Goal: Information Seeking & Learning: Learn about a topic

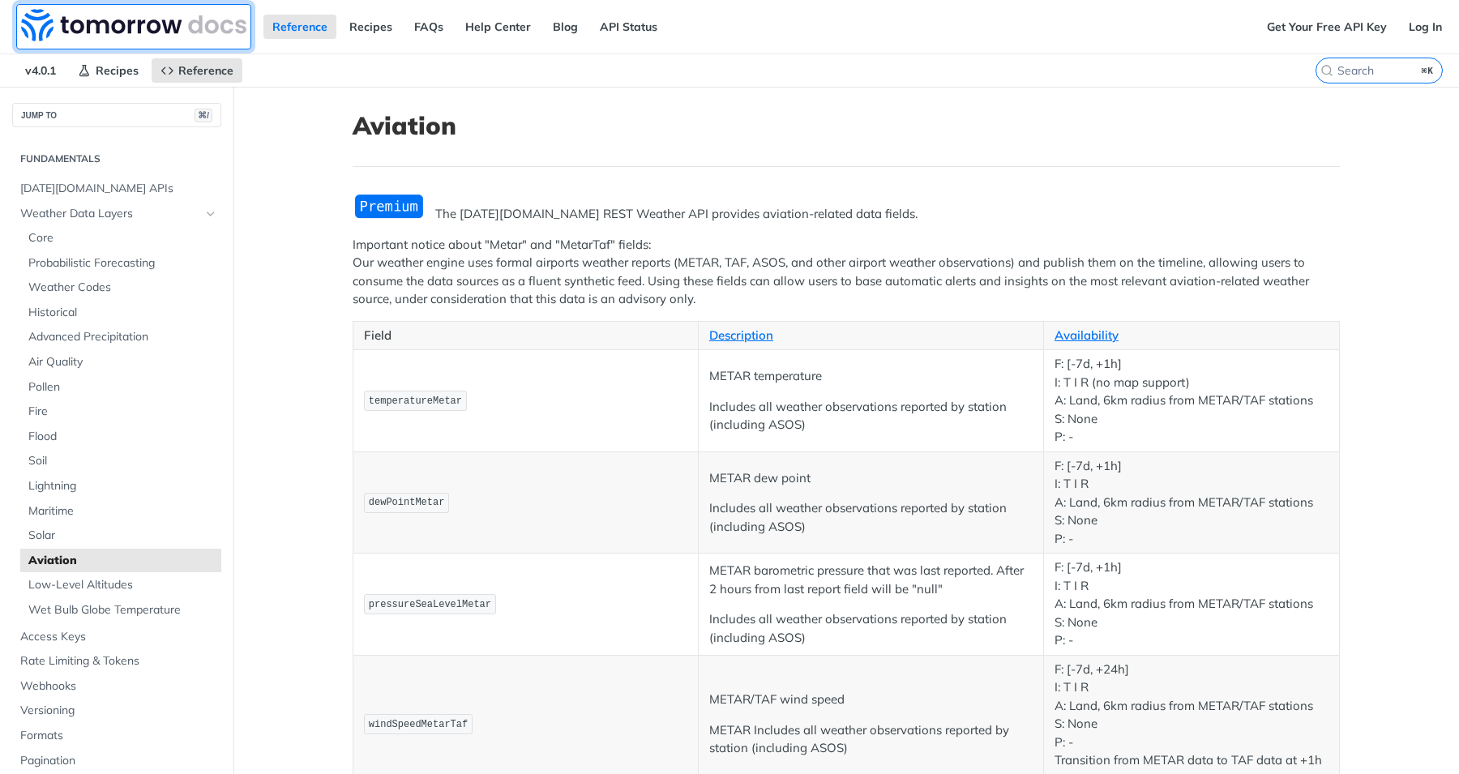
click at [186, 21] on img at bounding box center [133, 25] width 225 height 32
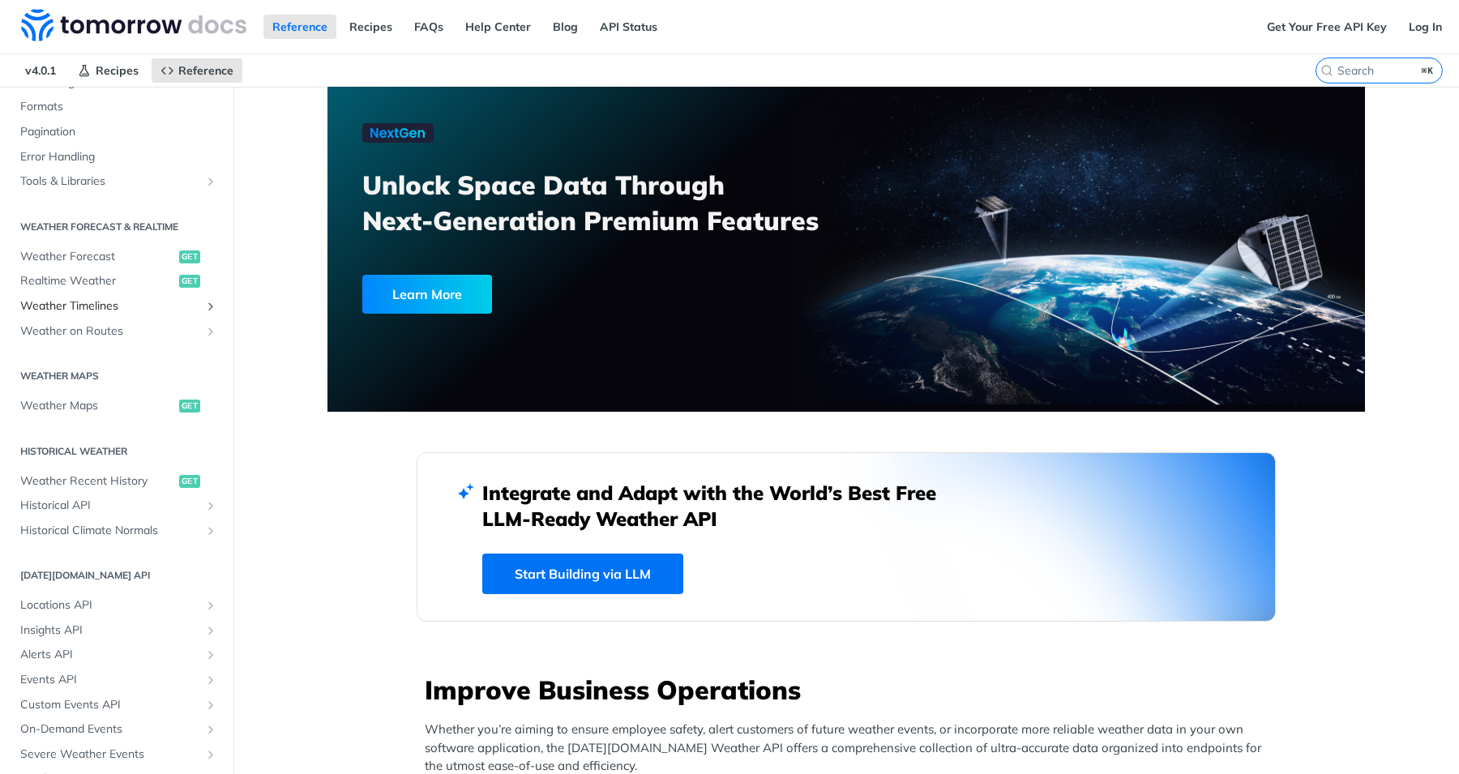
scroll to position [258, 0]
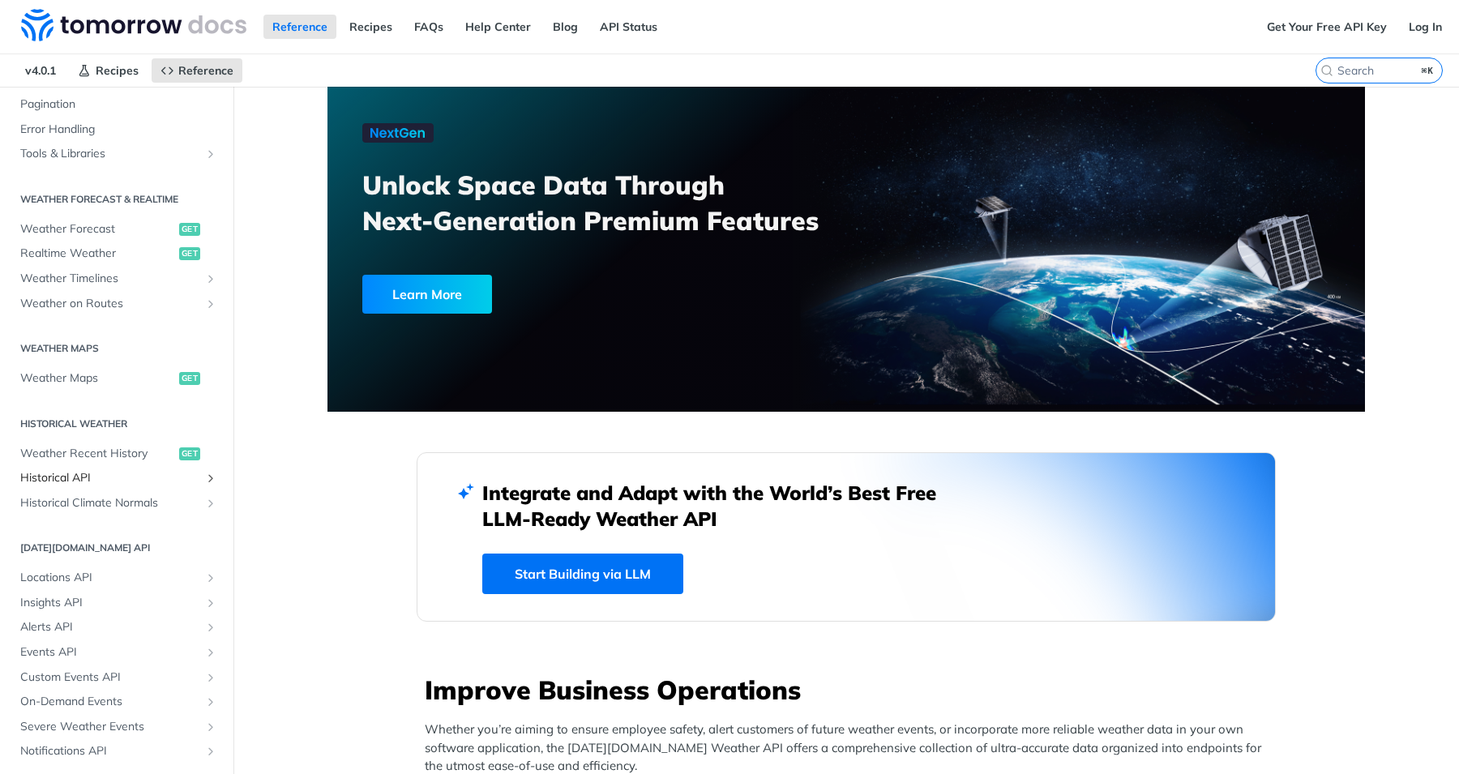
click at [82, 478] on span "Historical API" at bounding box center [110, 478] width 180 height 16
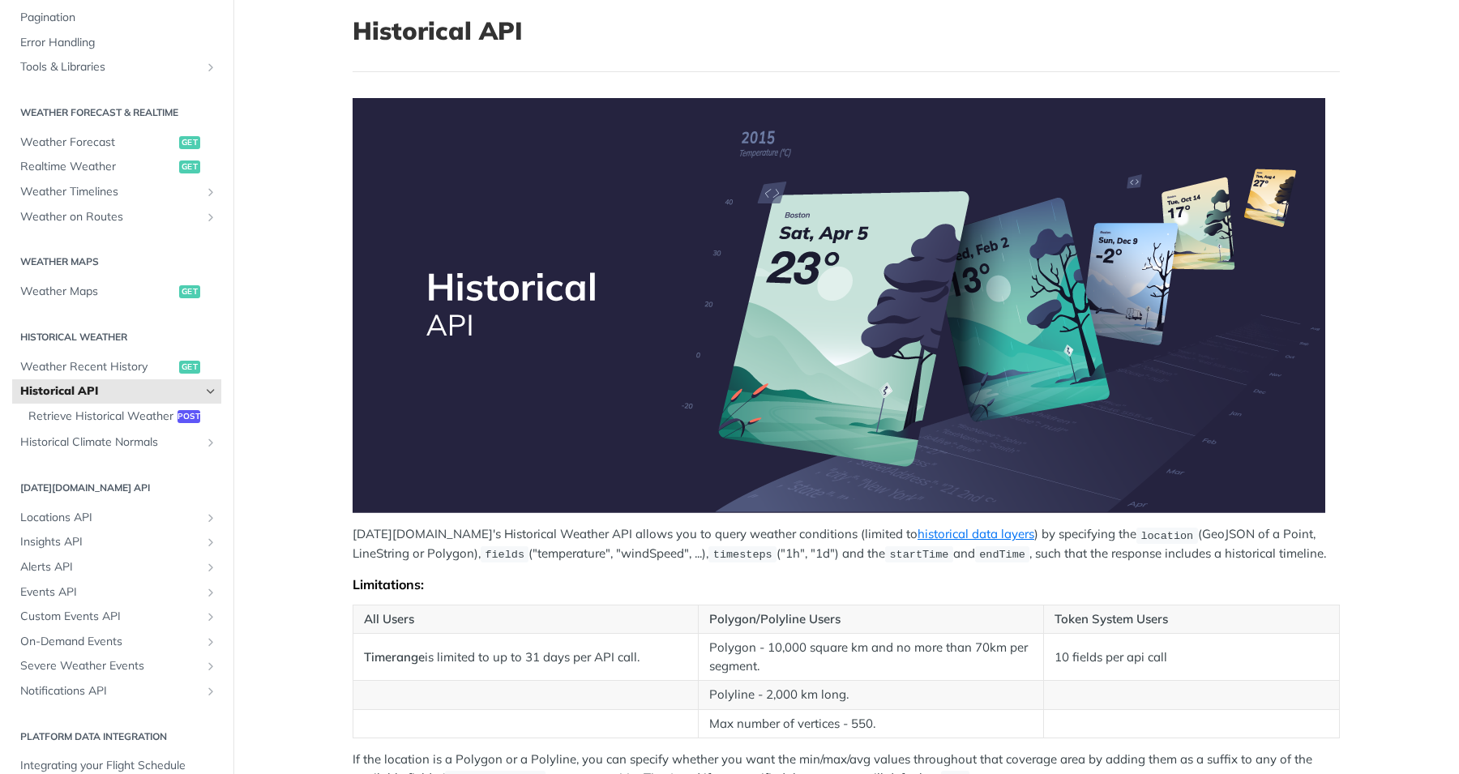
scroll to position [284, 0]
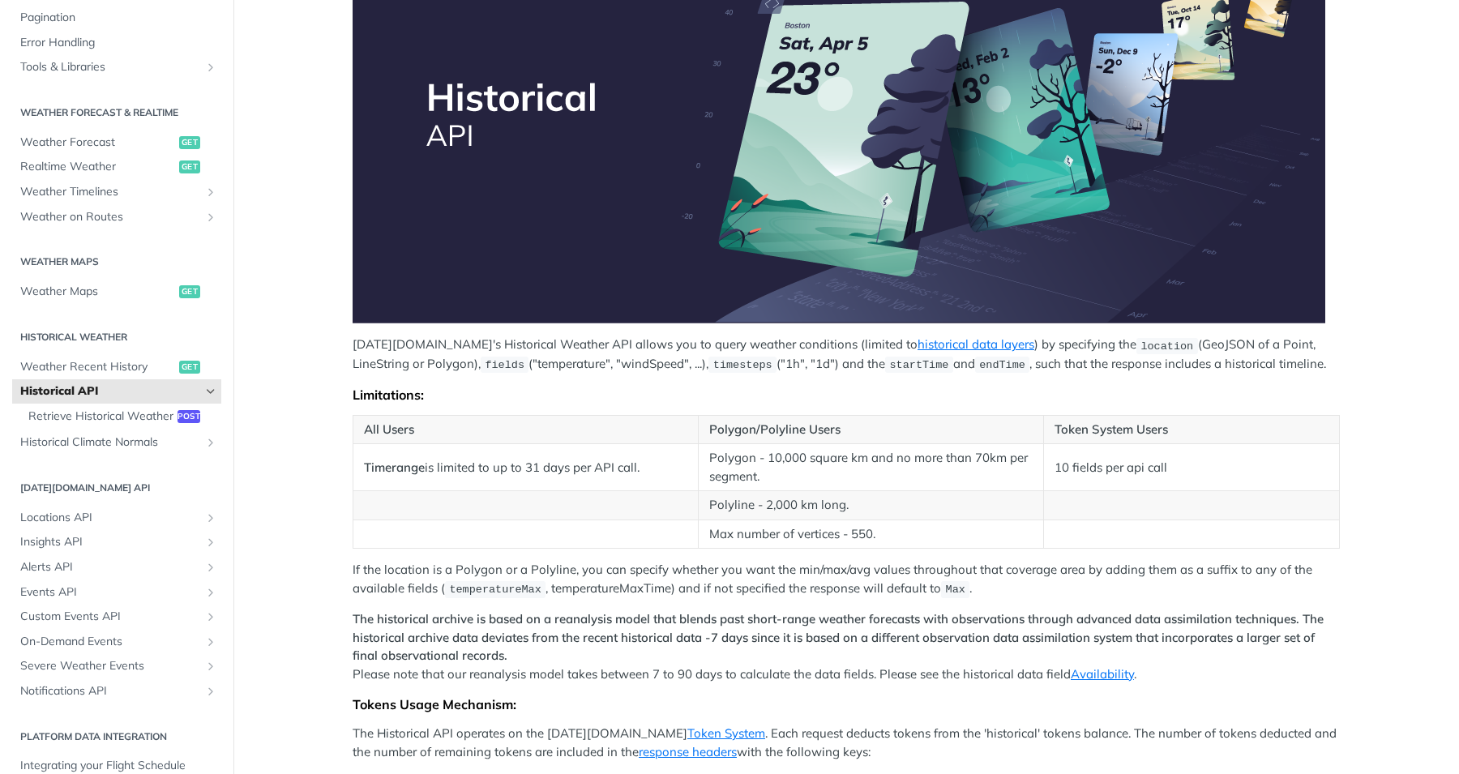
click at [336, 497] on article "Historical API Tomorrow.io's Historical Weather API allows you to query weather…" at bounding box center [845, 453] width 1037 height 1303
click at [88, 280] on link "Weather Maps get" at bounding box center [116, 292] width 209 height 24
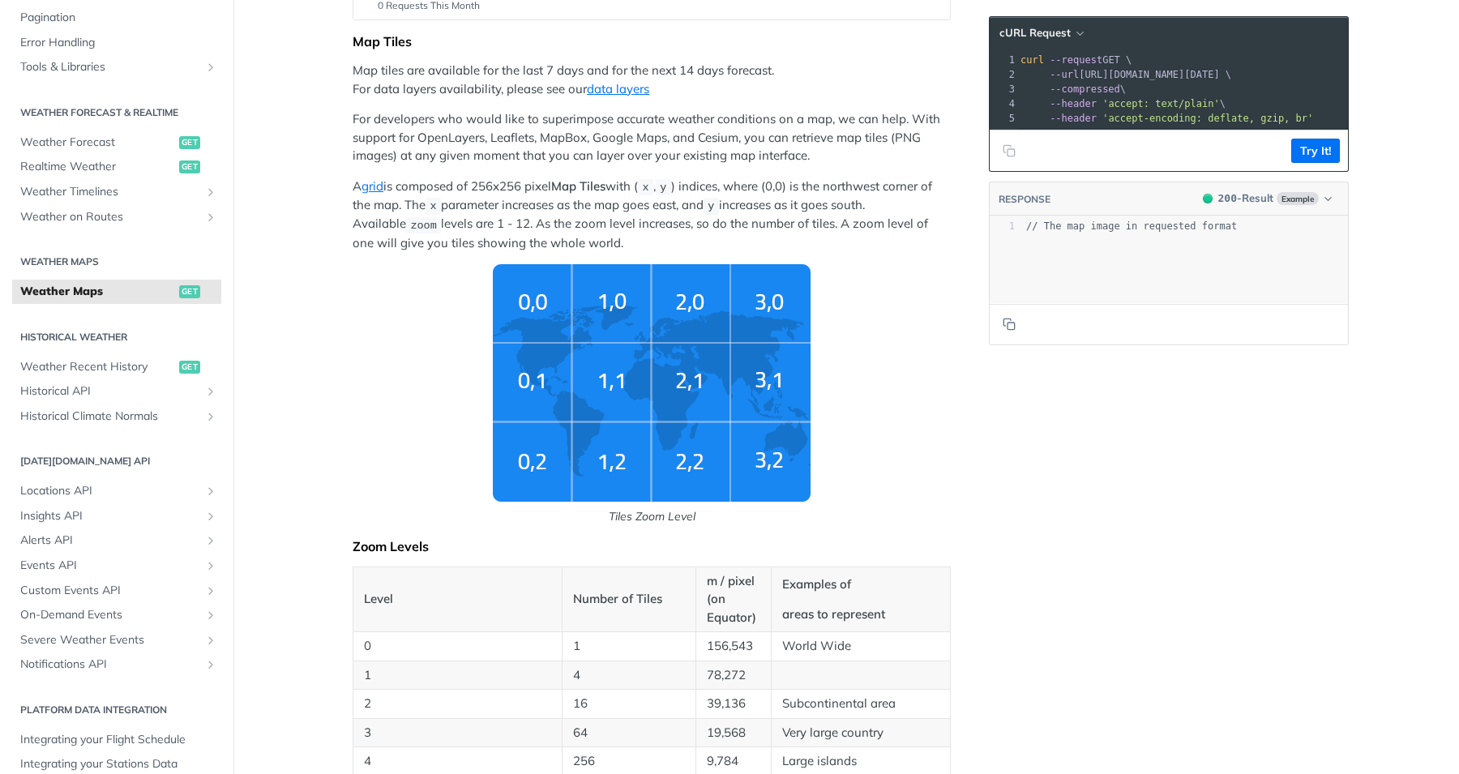
scroll to position [329, 0]
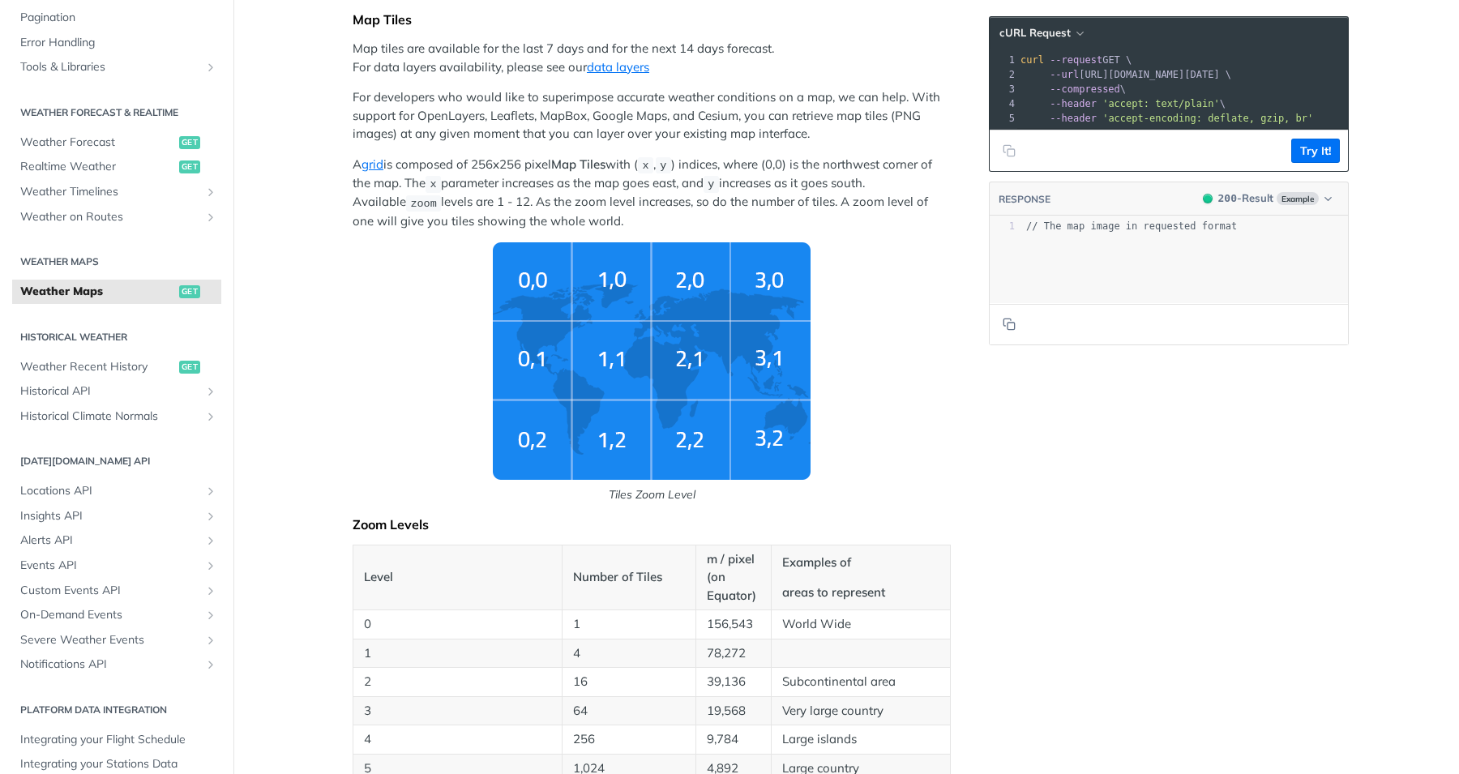
click at [408, 391] on span "Tiles Zoom Level" at bounding box center [652, 372] width 598 height 261
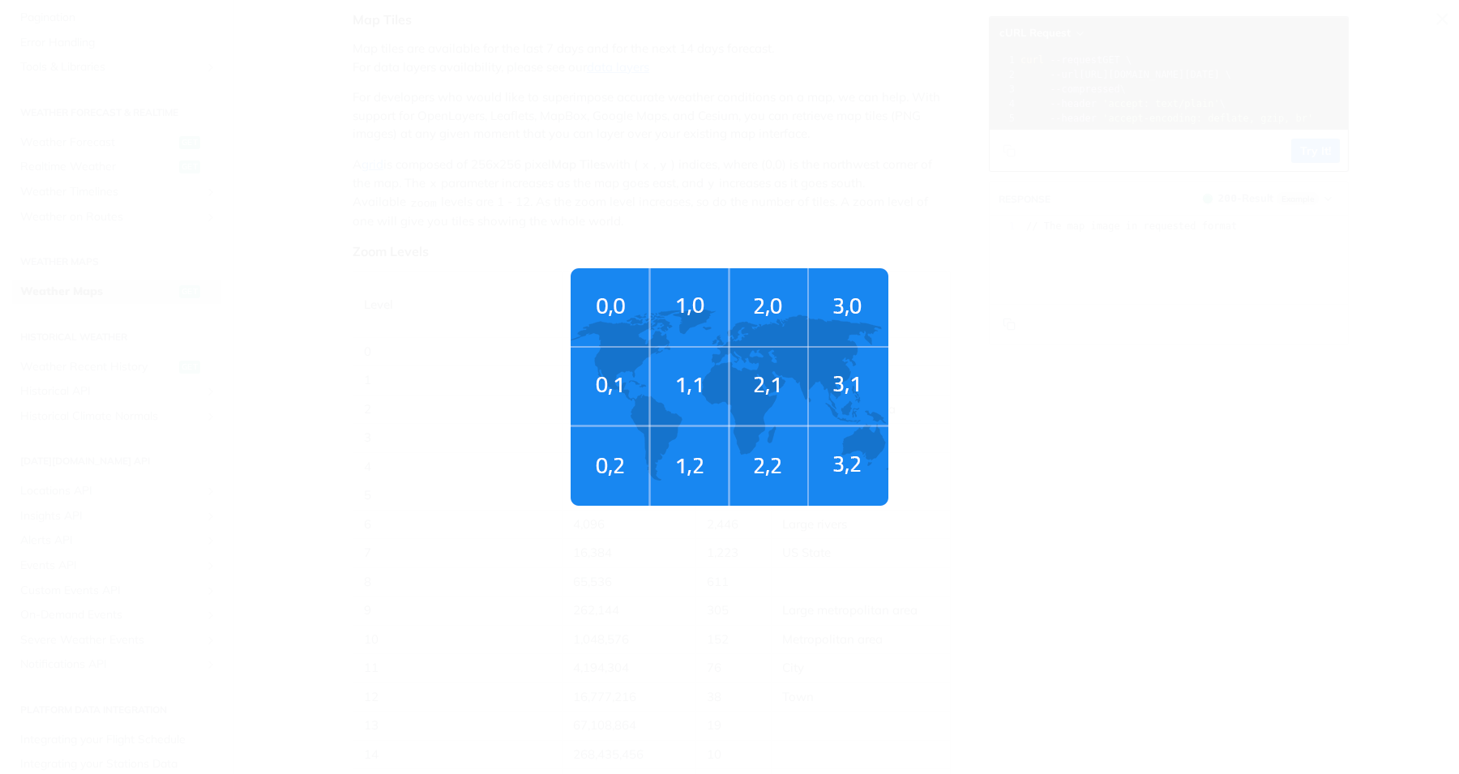
click at [408, 391] on span "Tiles Zoom Level" at bounding box center [729, 387] width 1459 height 774
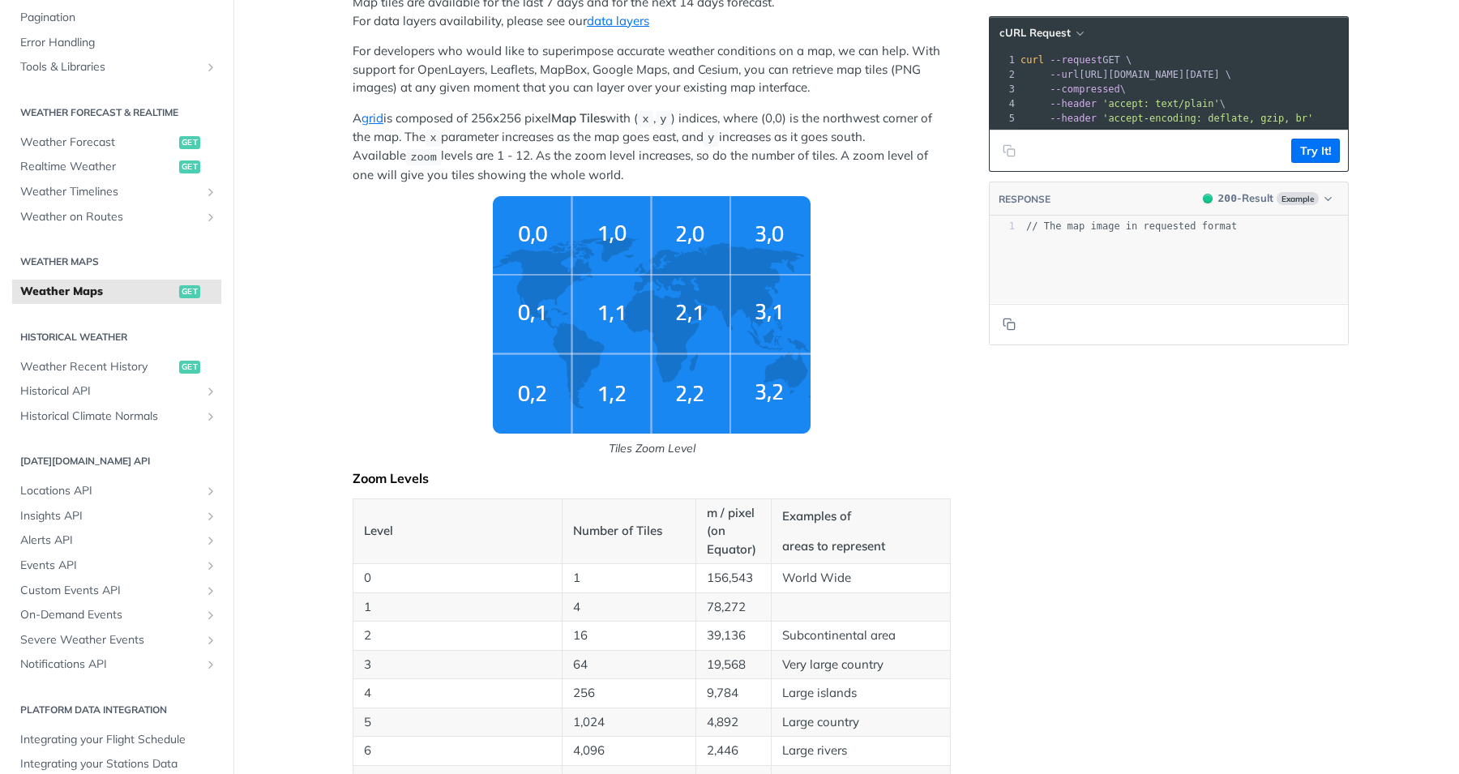
scroll to position [210, 0]
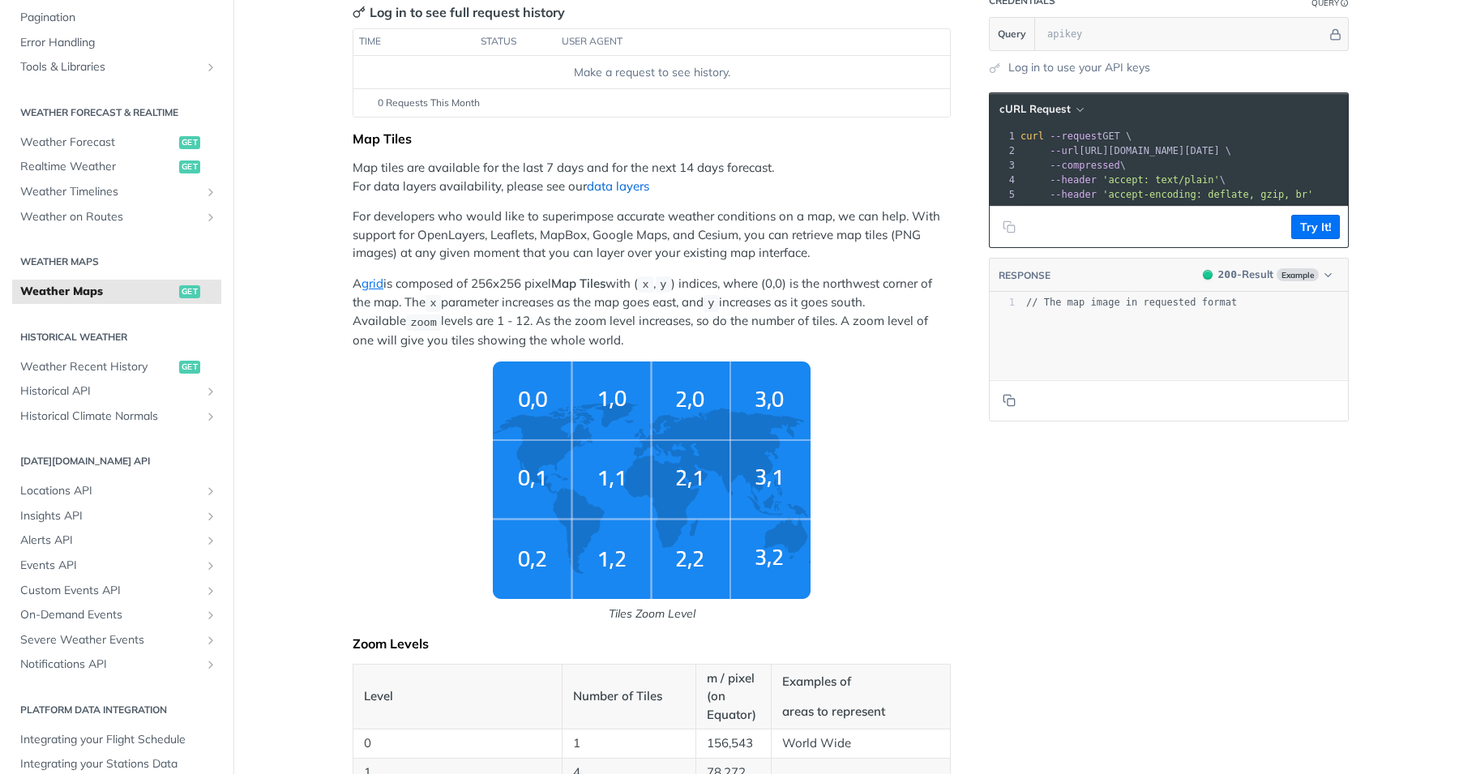
click at [618, 185] on link "data layers" at bounding box center [618, 185] width 62 height 15
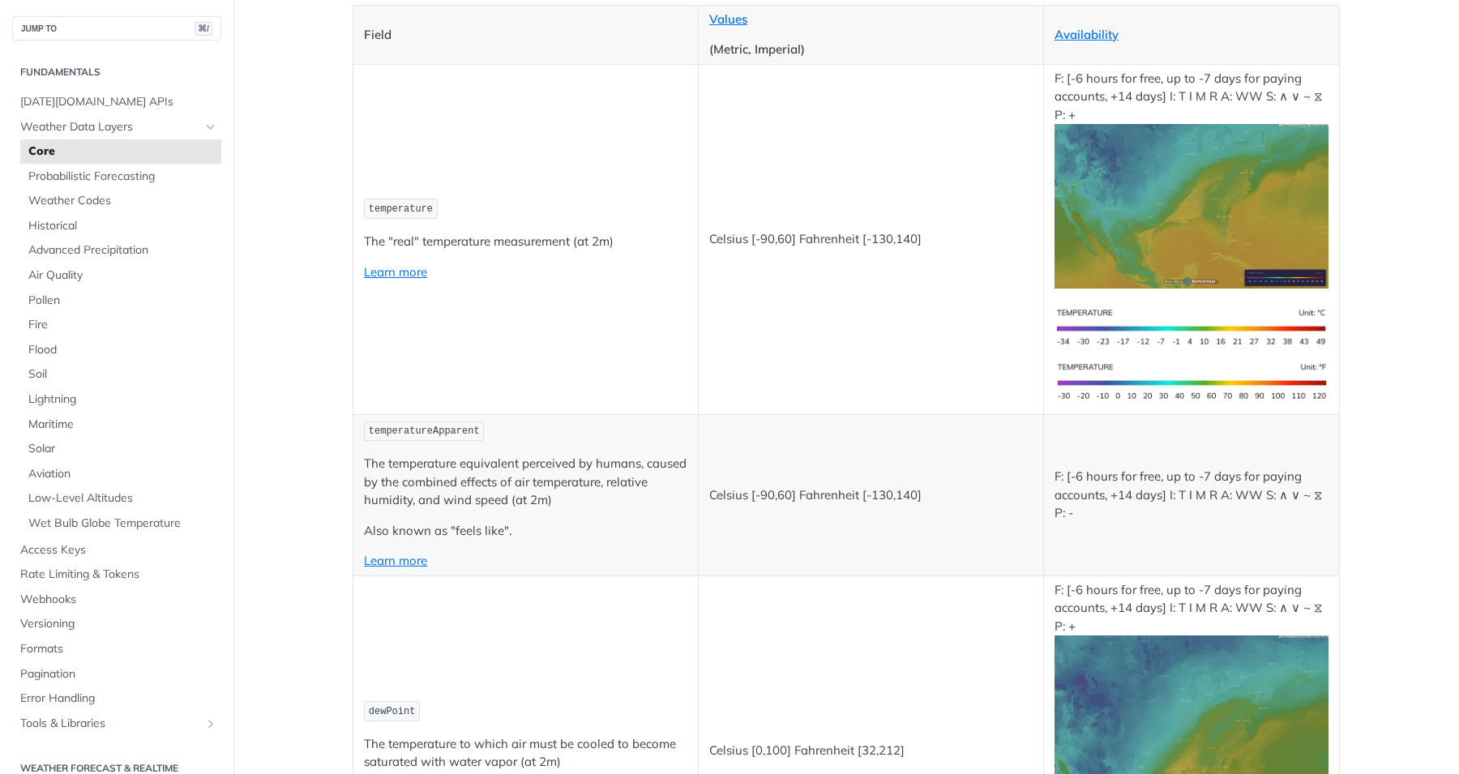
scroll to position [404, 0]
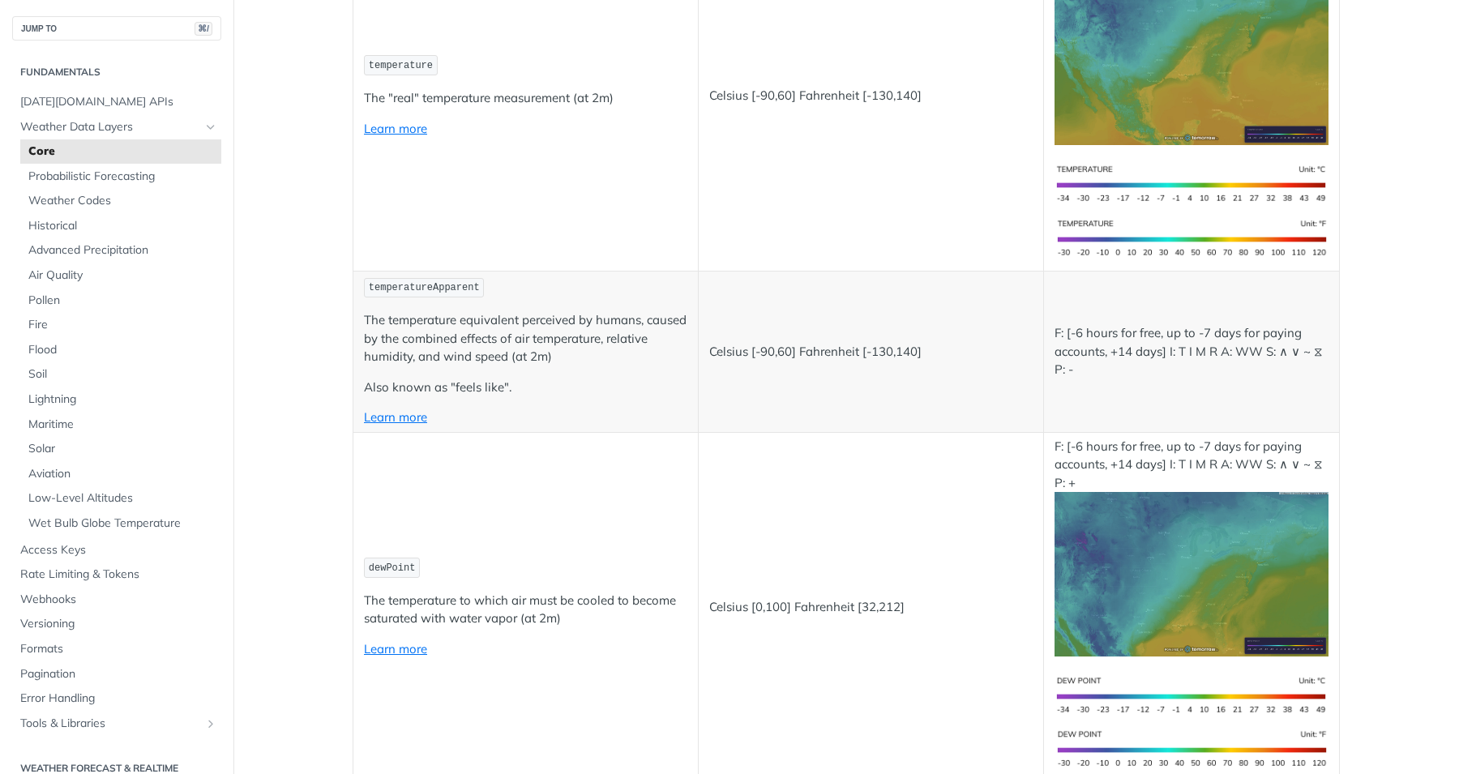
click at [563, 329] on p "The temperature equivalent perceived by humans, caused by the combined effects …" at bounding box center [525, 338] width 323 height 55
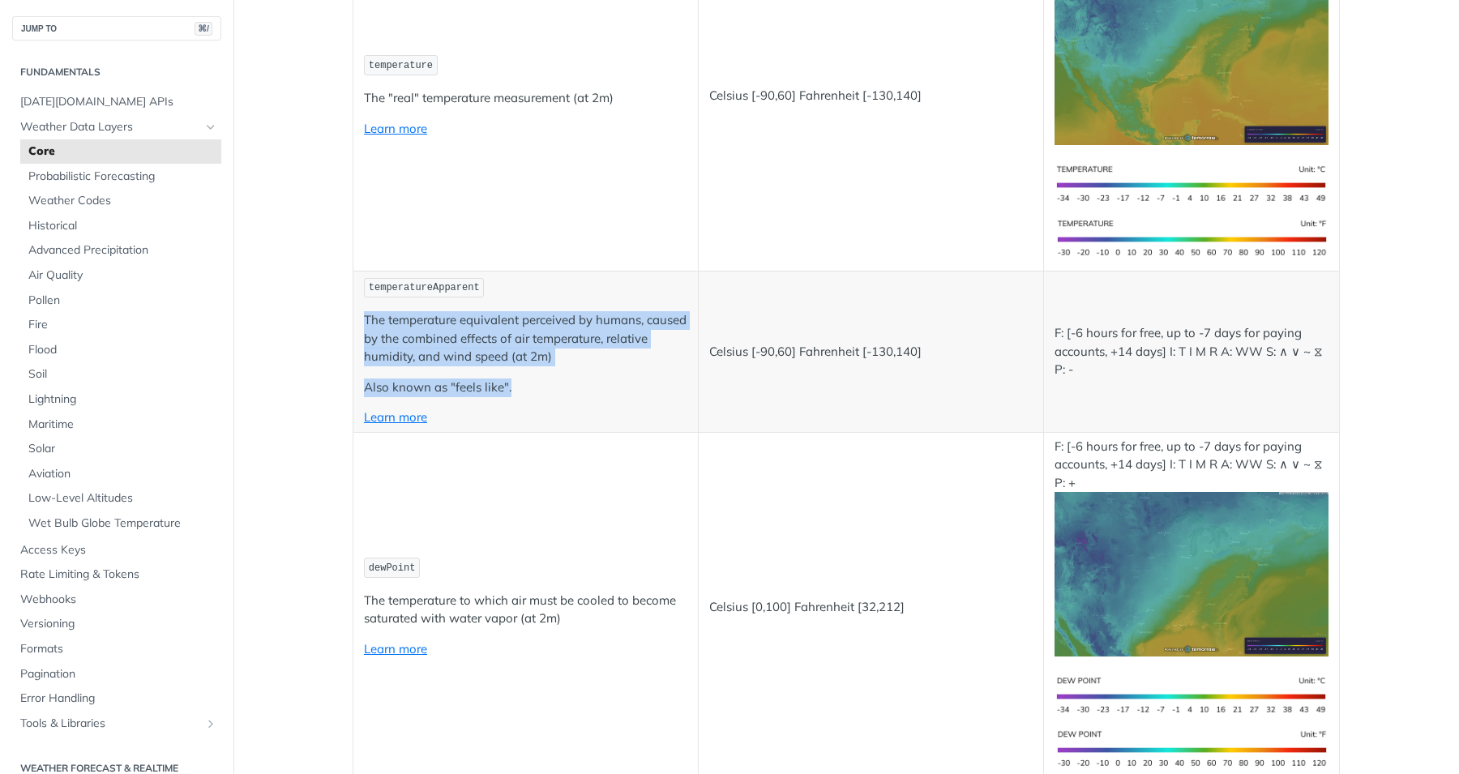
drag, startPoint x: 563, startPoint y: 329, endPoint x: 571, endPoint y: 374, distance: 45.3
click at [571, 374] on td "temperatureApparent The temperature equivalent perceived by humans, caused by t…" at bounding box center [525, 351] width 345 height 161
click at [571, 375] on td "temperatureApparent The temperature equivalent perceived by humans, caused by t…" at bounding box center [525, 351] width 345 height 161
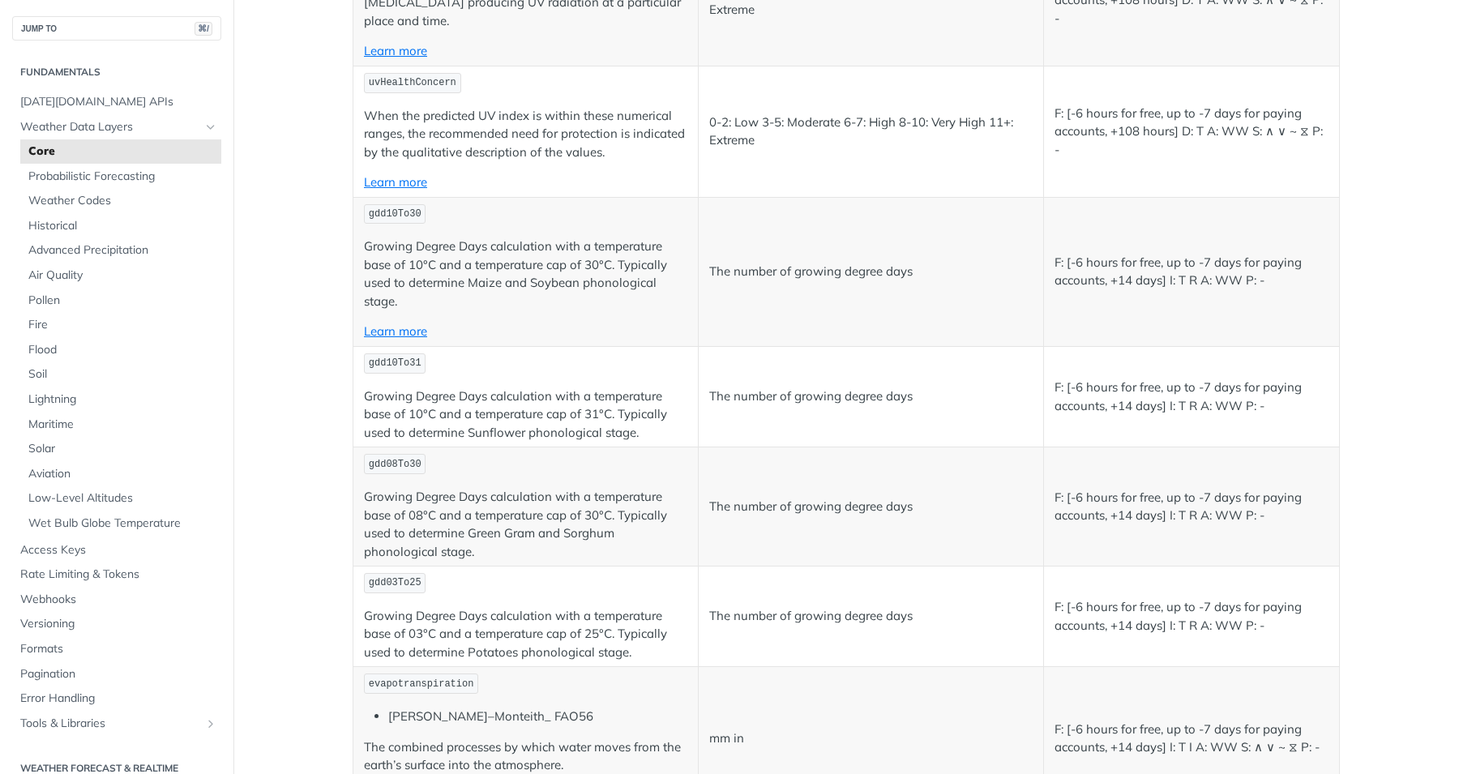
scroll to position [5883, 0]
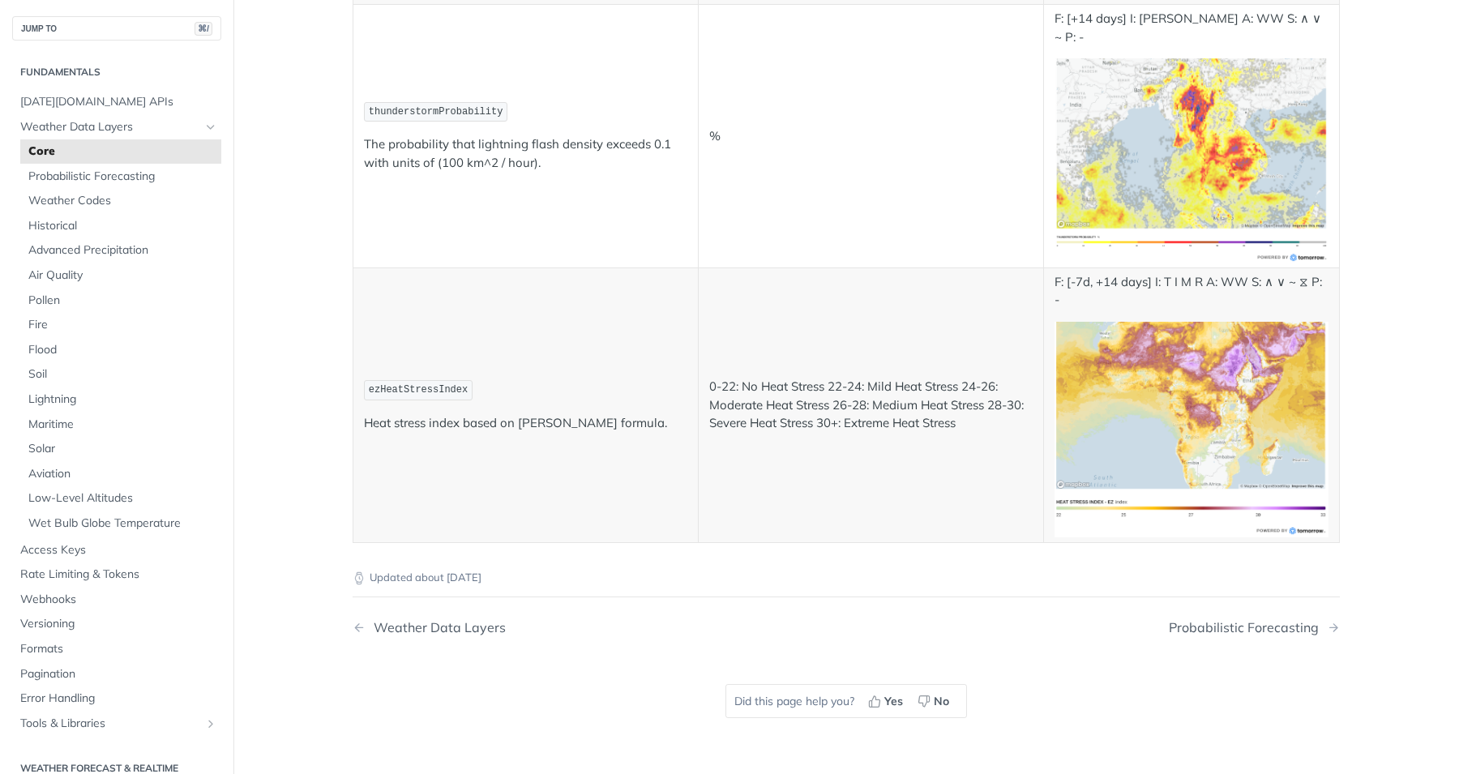
scroll to position [6986, 0]
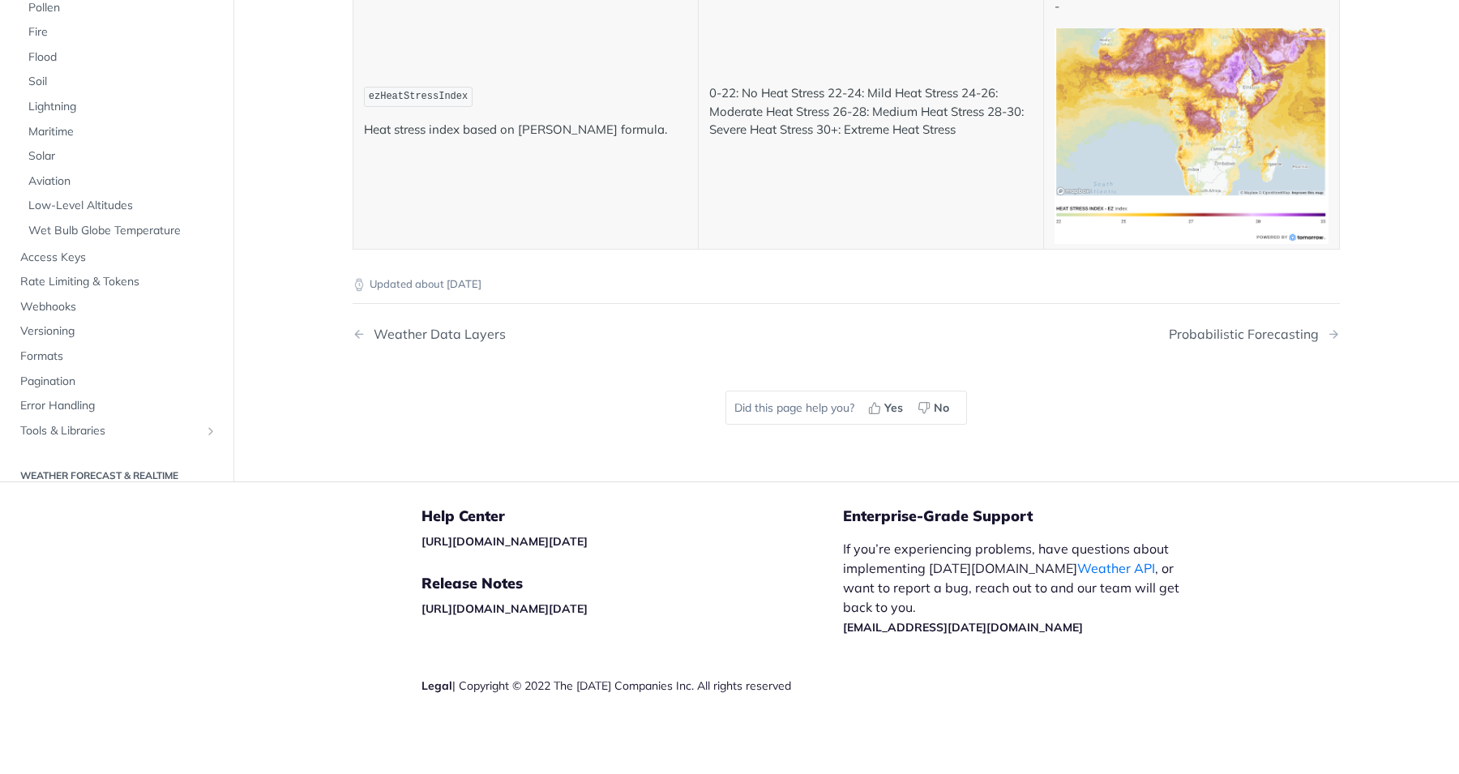
scroll to position [7987, 0]
click at [62, 194] on link "Aviation" at bounding box center [120, 181] width 201 height 24
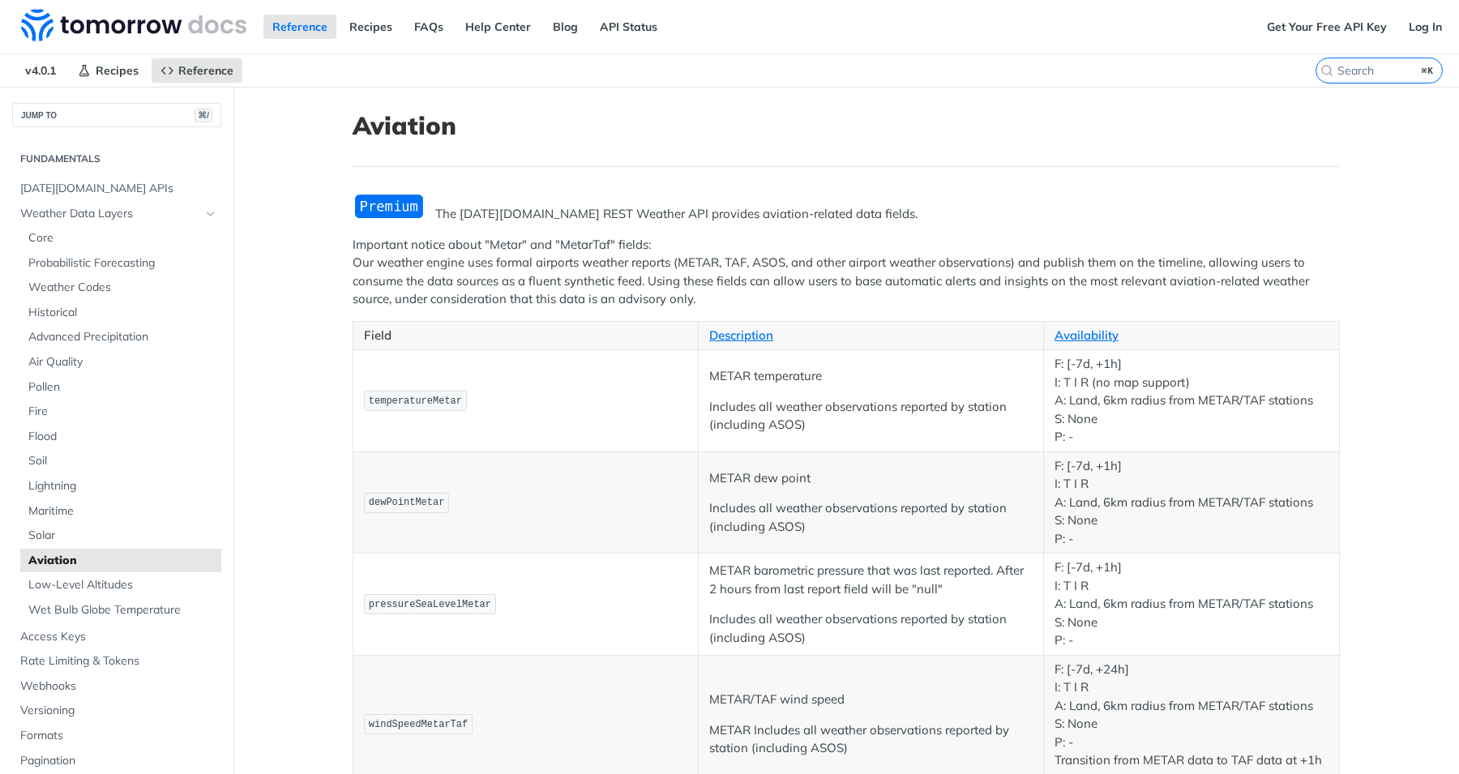
click at [617, 412] on p "temperatureMetar" at bounding box center [525, 401] width 323 height 24
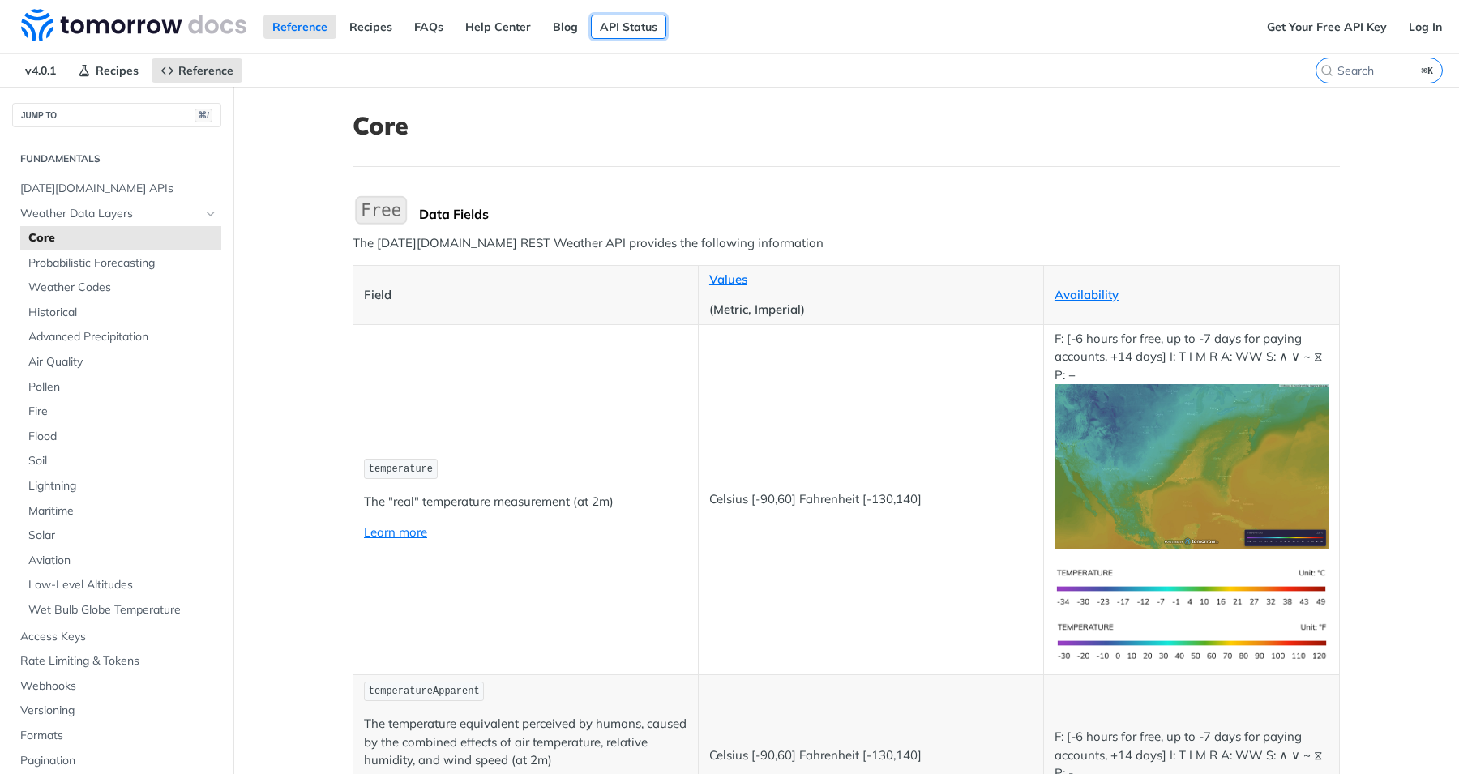
click at [605, 31] on link "API Status" at bounding box center [628, 27] width 75 height 24
click at [127, 20] on img at bounding box center [133, 25] width 225 height 32
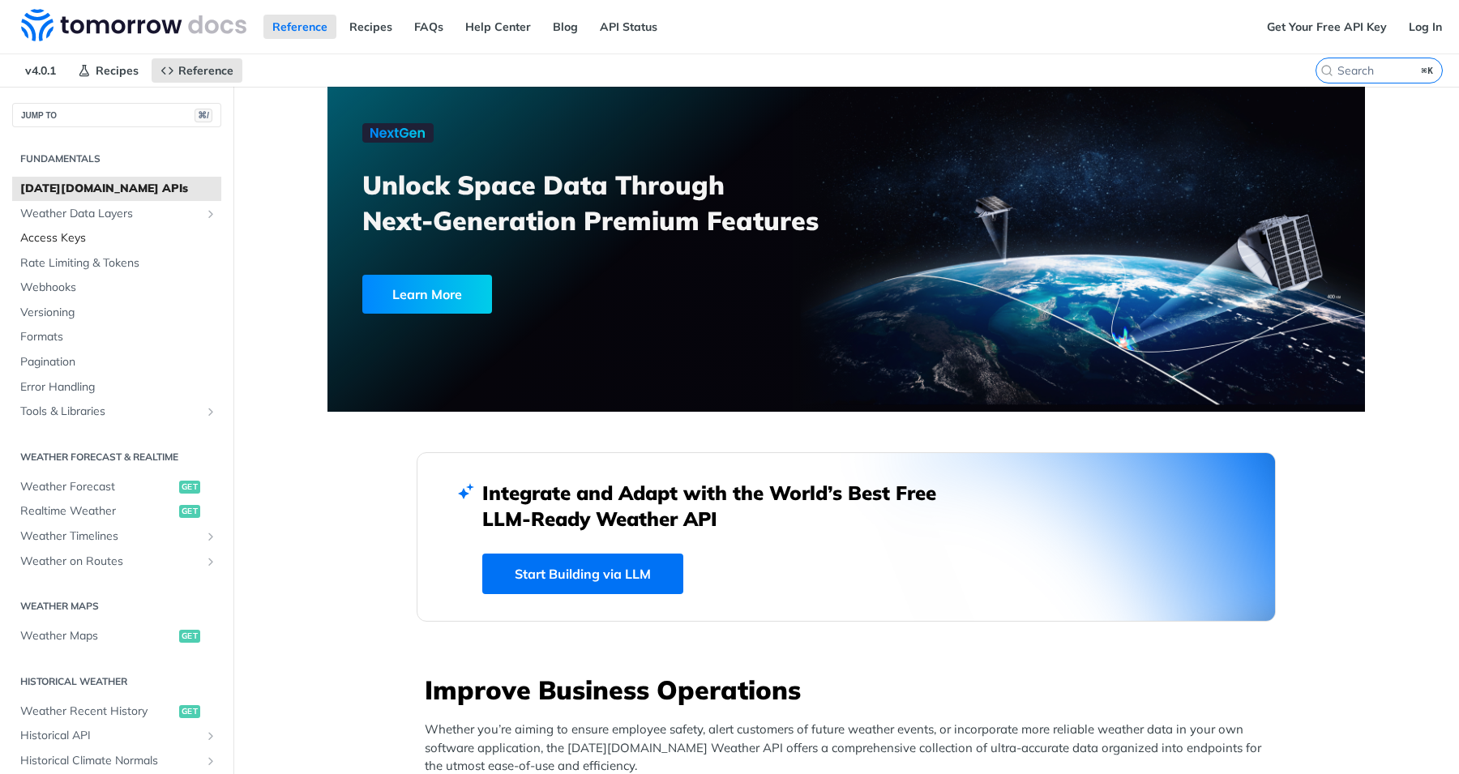
click at [70, 238] on span "Access Keys" at bounding box center [118, 238] width 197 height 16
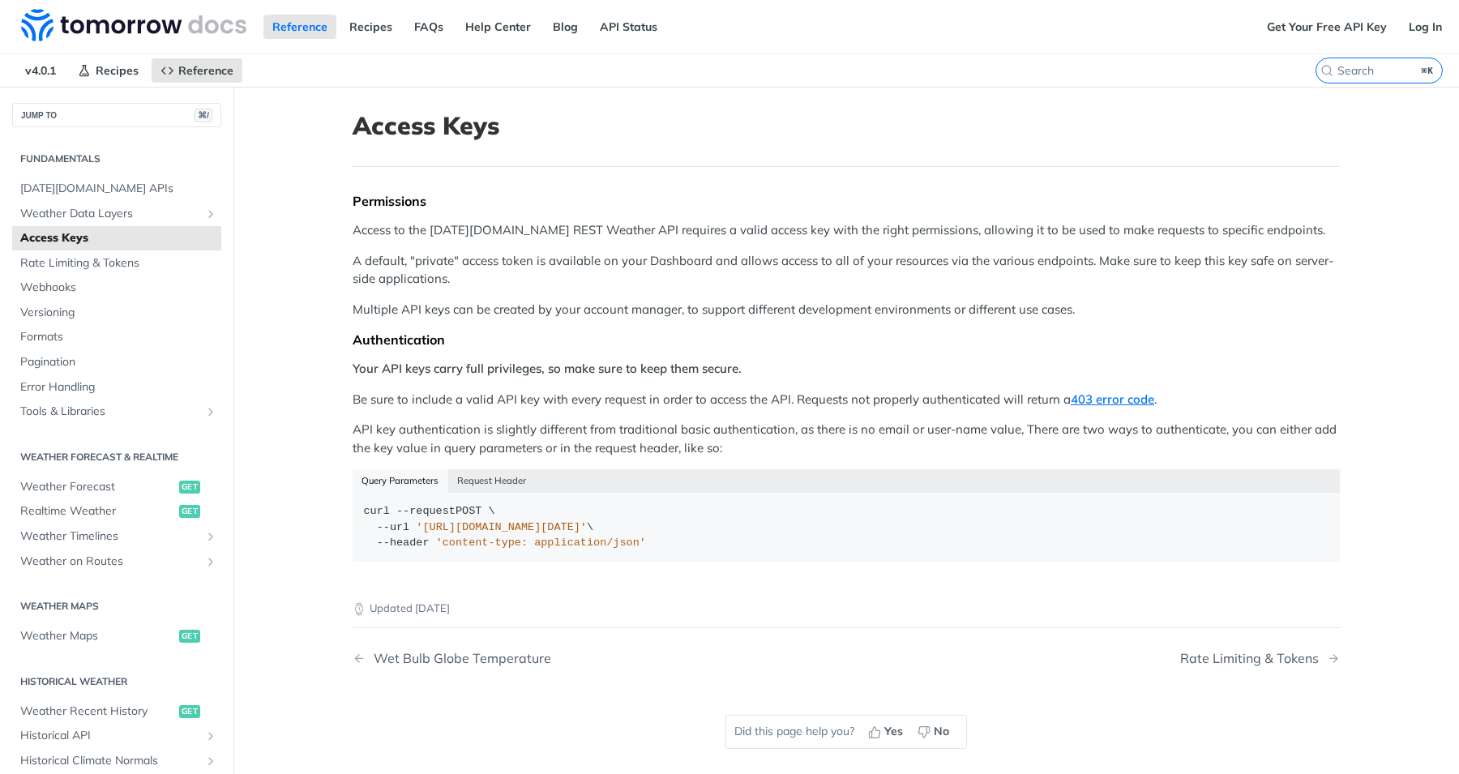
click at [269, 393] on main "JUMP TO ⌘/ Fundamentals [DATE][DOMAIN_NAME] APIs Weather Data Layers Core Proba…" at bounding box center [729, 474] width 1459 height 774
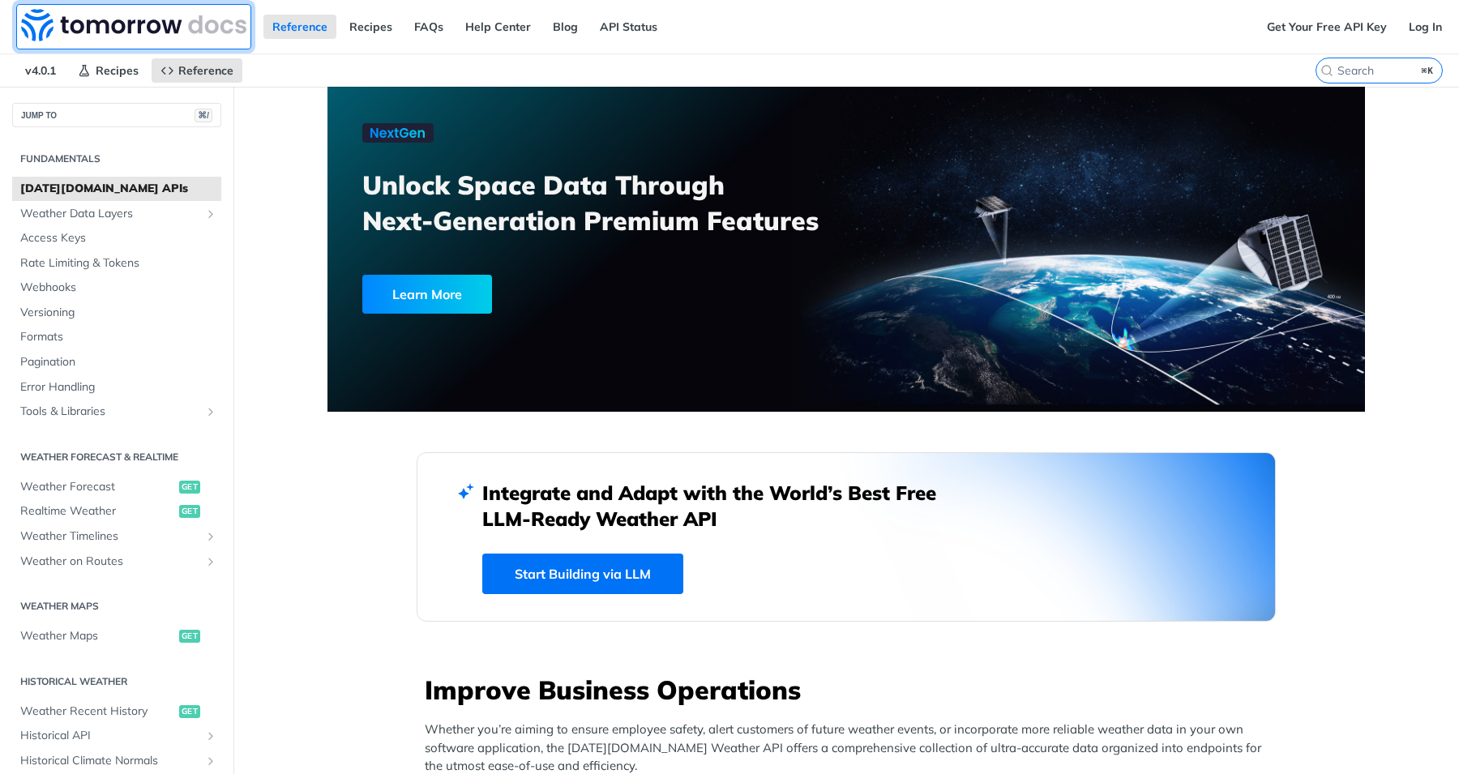
click at [200, 27] on img at bounding box center [133, 25] width 225 height 32
